Goal: Task Accomplishment & Management: Complete application form

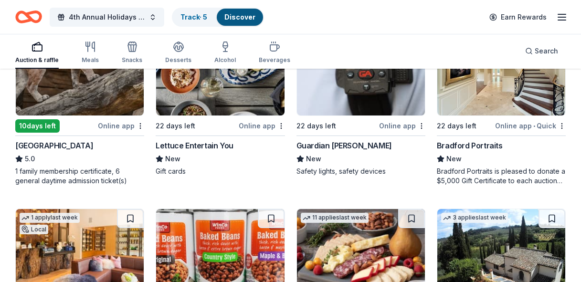
scroll to position [1608, 0]
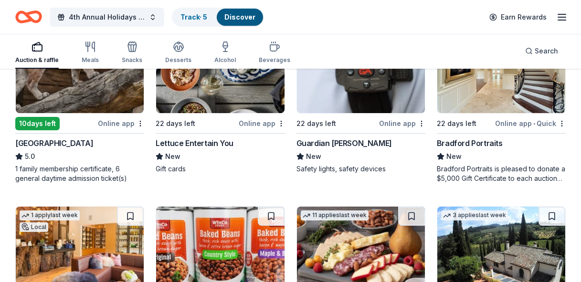
click at [495, 100] on img at bounding box center [501, 67] width 128 height 91
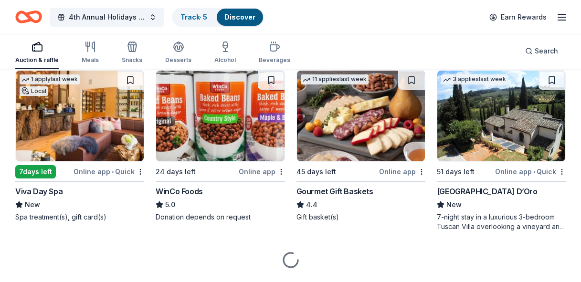
scroll to position [1745, 0]
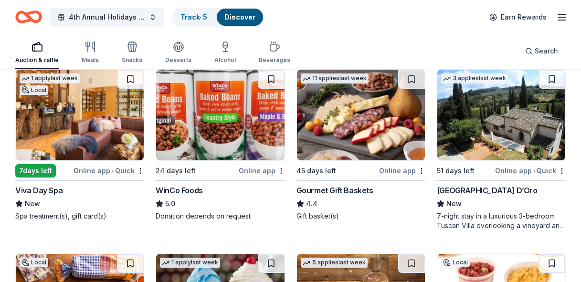
click at [51, 124] on img at bounding box center [80, 115] width 128 height 91
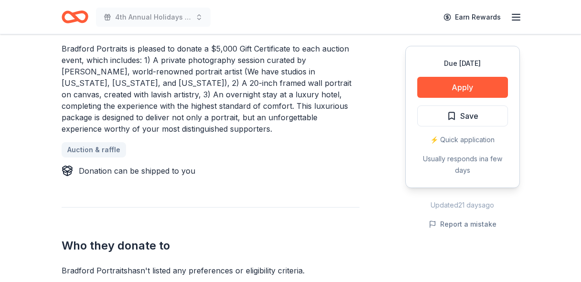
scroll to position [447, 0]
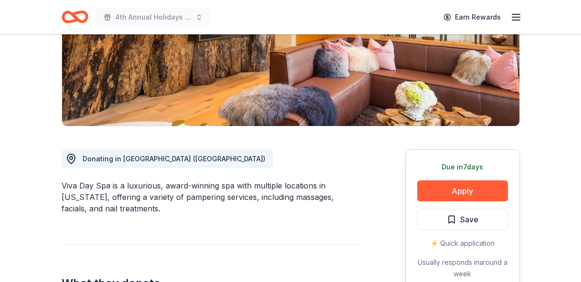
scroll to position [164, 0]
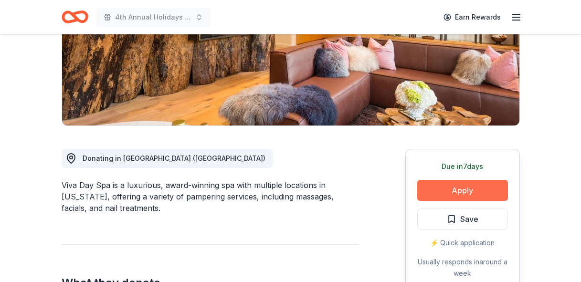
click at [462, 193] on button "Apply" at bounding box center [462, 190] width 91 height 21
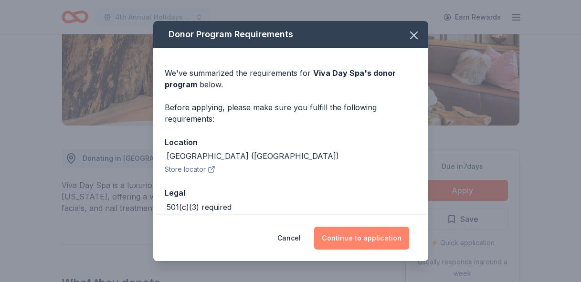
click at [359, 240] on button "Continue to application" at bounding box center [361, 238] width 95 height 23
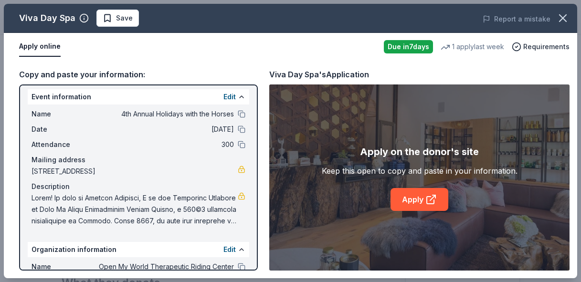
scroll to position [2, 0]
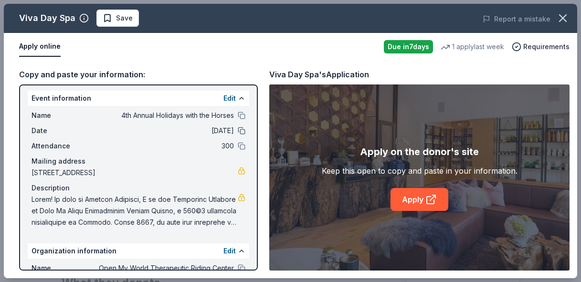
click at [240, 130] on button at bounding box center [242, 131] width 8 height 8
click at [422, 197] on link "Apply" at bounding box center [419, 199] width 58 height 23
